Goal: Book appointment/travel/reservation

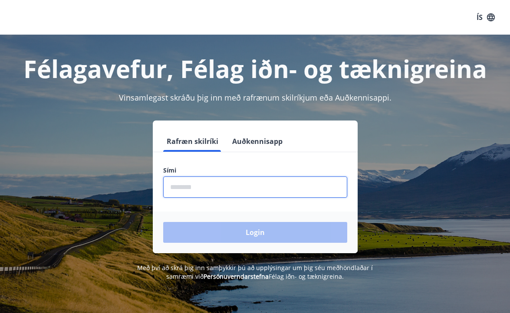
click at [224, 187] on input "phone" at bounding box center [255, 187] width 184 height 21
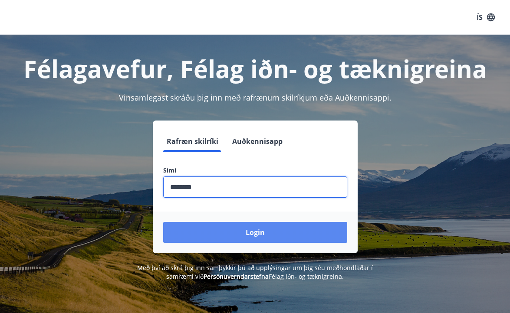
type input "********"
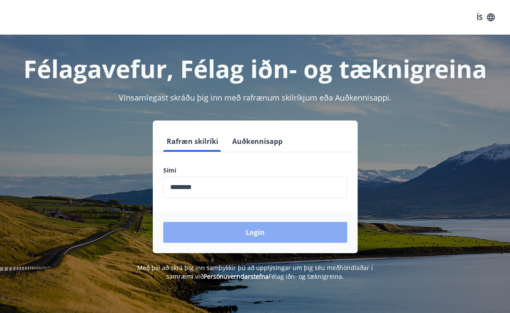
click at [260, 229] on button "Login" at bounding box center [255, 232] width 184 height 21
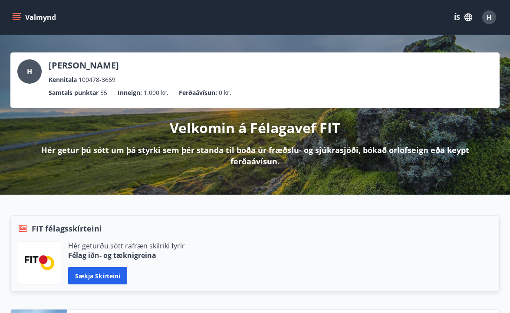
click at [17, 14] on icon "menu" at bounding box center [16, 17] width 9 height 9
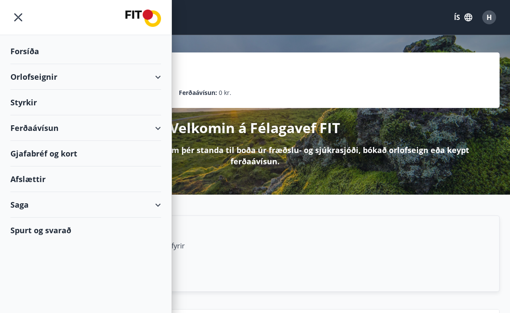
click at [161, 72] on icon at bounding box center [158, 77] width 10 height 10
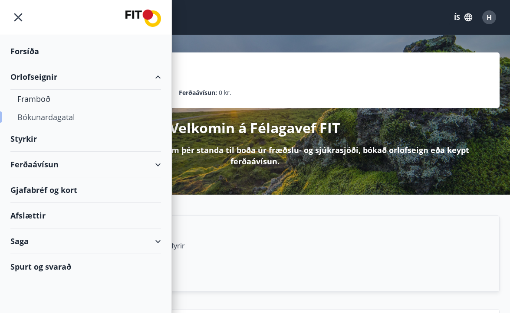
click at [57, 118] on div "Bókunardagatal" at bounding box center [85, 117] width 137 height 18
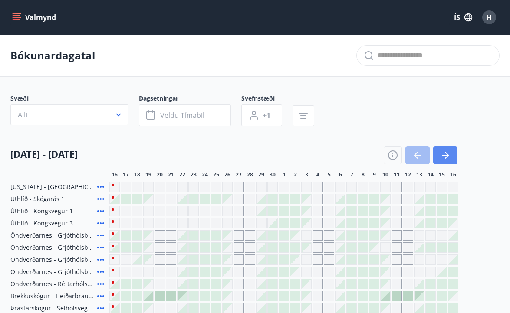
click at [447, 154] on icon "button" at bounding box center [447, 155] width 4 height 7
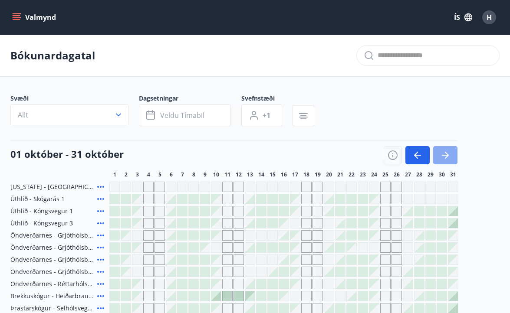
click at [448, 154] on icon "button" at bounding box center [445, 155] width 10 height 10
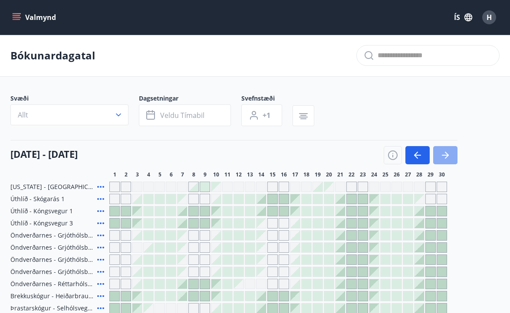
click at [448, 154] on icon "button" at bounding box center [445, 155] width 10 height 10
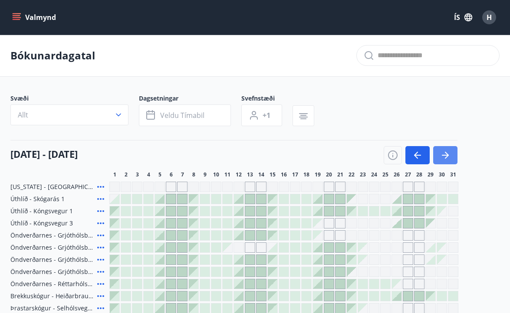
click at [449, 153] on icon "button" at bounding box center [445, 155] width 10 height 10
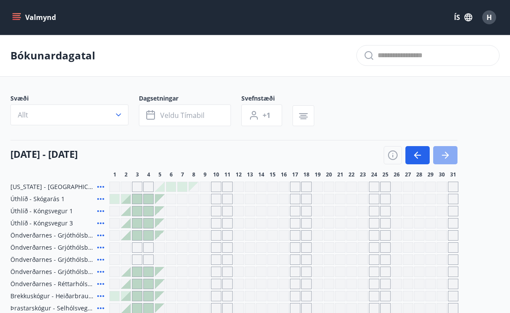
click at [450, 154] on icon "button" at bounding box center [445, 155] width 10 height 10
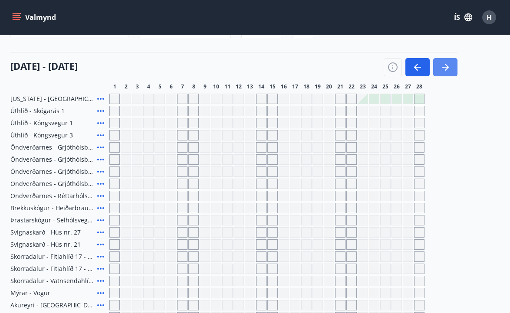
scroll to position [92, 0]
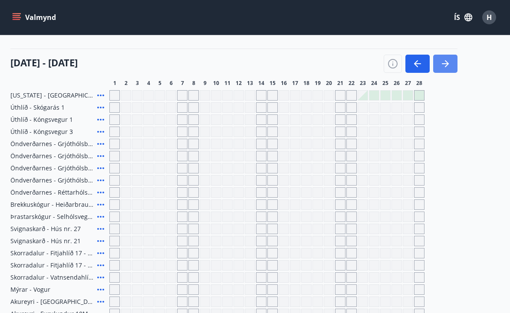
click at [449, 66] on icon "button" at bounding box center [445, 64] width 10 height 10
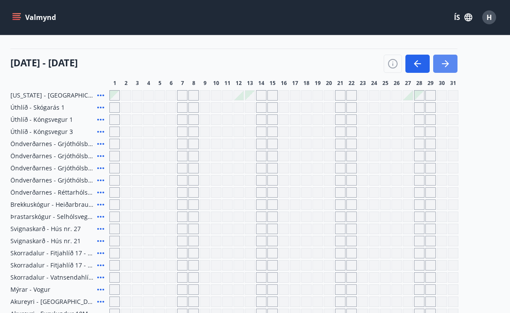
click at [449, 66] on icon "button" at bounding box center [445, 64] width 10 height 10
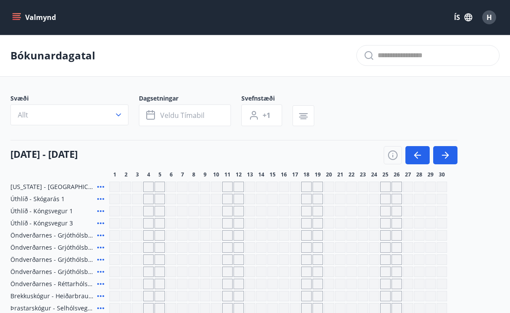
scroll to position [0, 0]
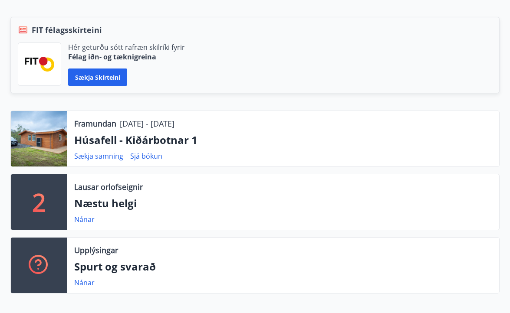
scroll to position [210, 0]
